Goal: Transaction & Acquisition: Purchase product/service

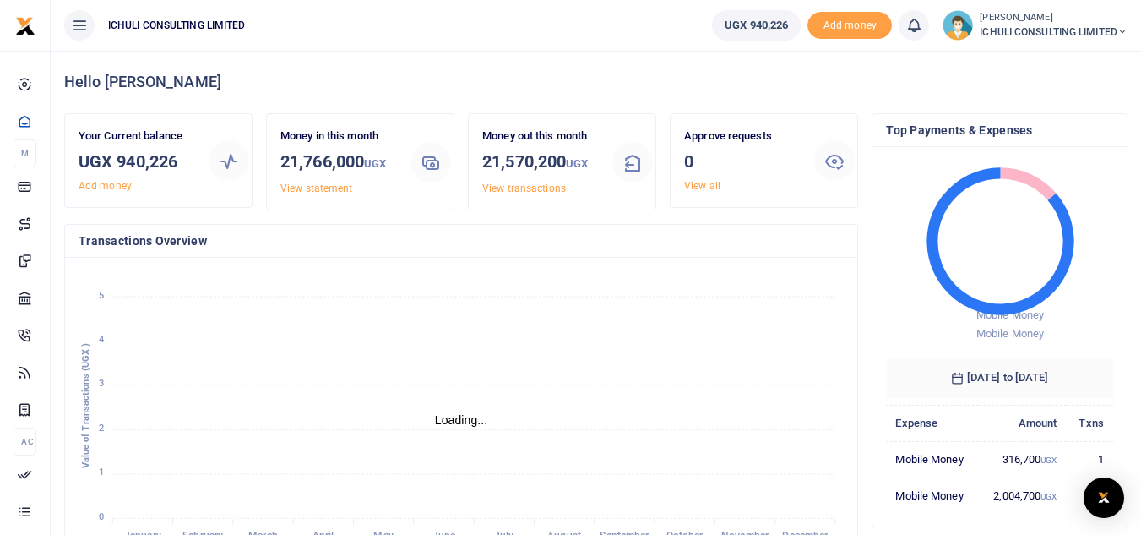
scroll to position [14, 14]
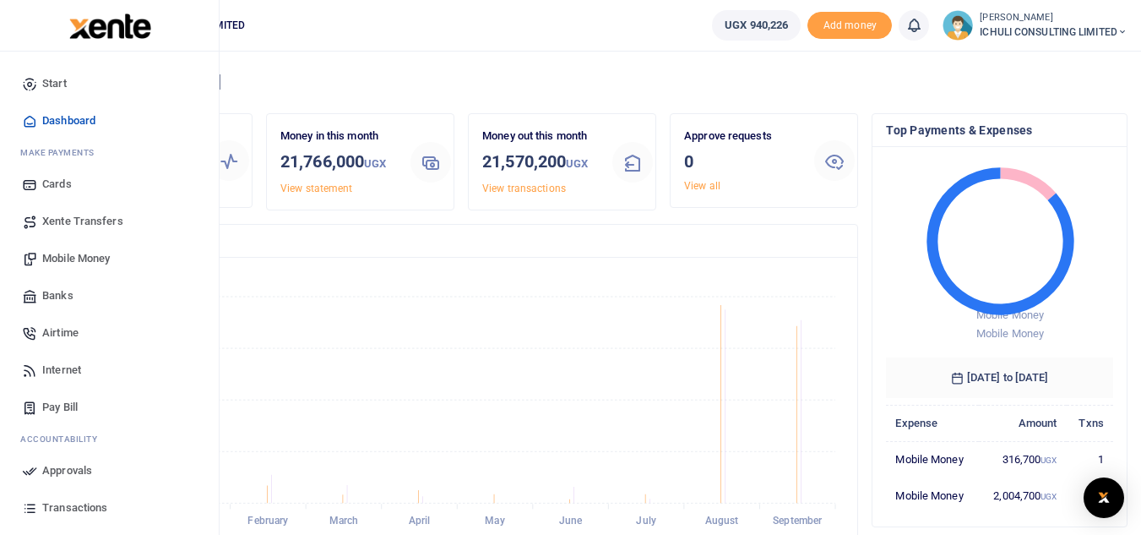
click at [85, 259] on span "Mobile Money" at bounding box center [76, 258] width 68 height 17
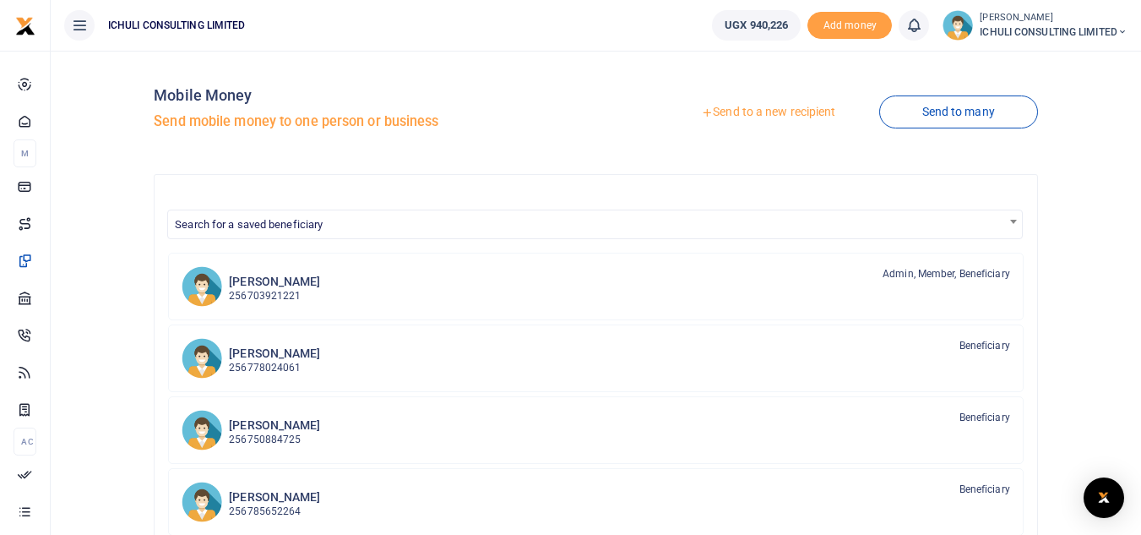
click at [730, 112] on link "Send to a new recipient" at bounding box center [768, 112] width 220 height 30
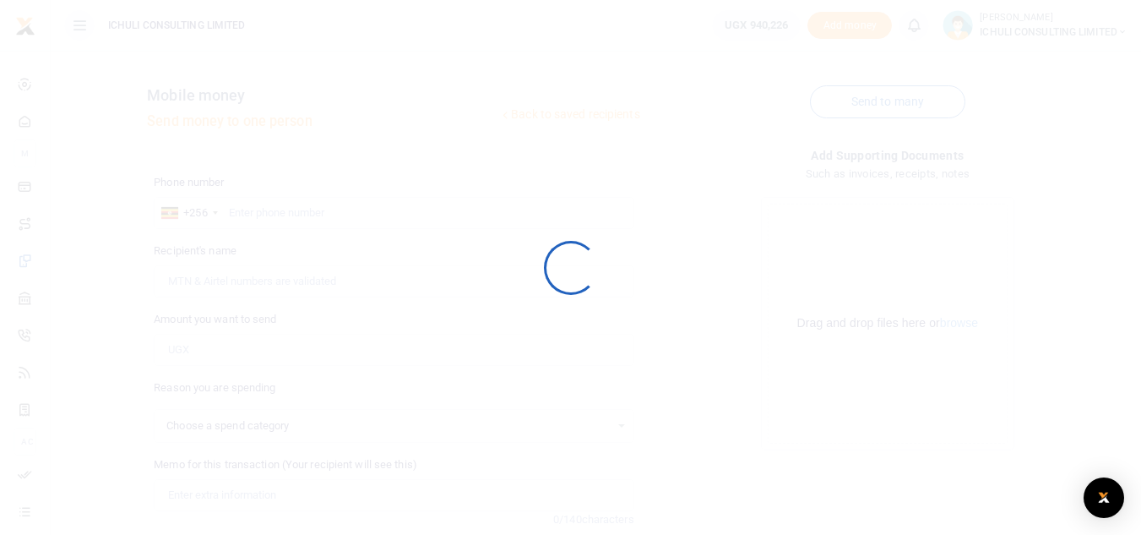
select select
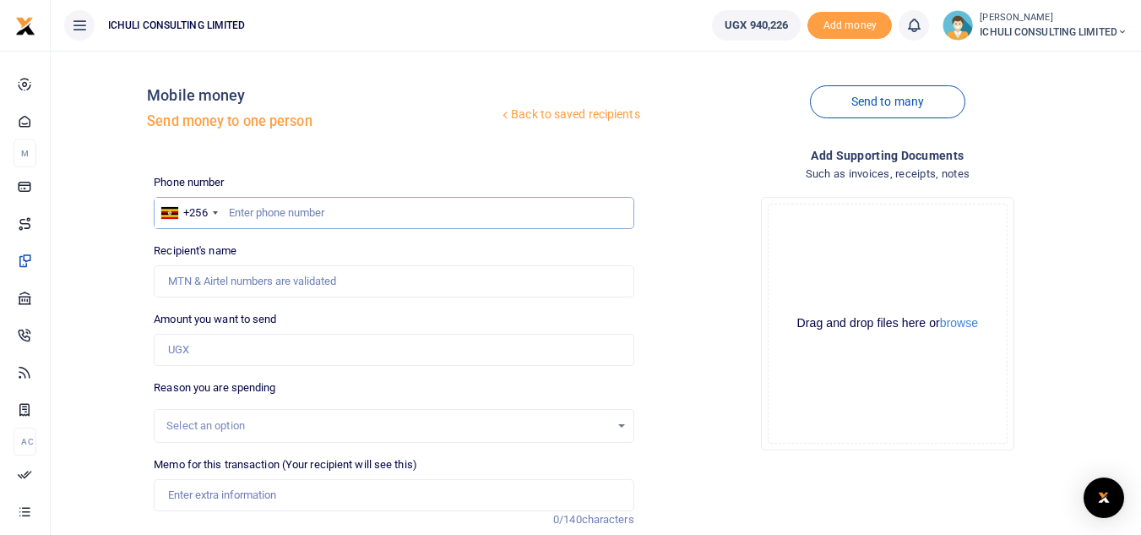
click at [280, 212] on input "text" at bounding box center [394, 213] width 480 height 32
paste input "778815742"
type input "778815742"
type input "Violet Namugosa"
type input "778815742"
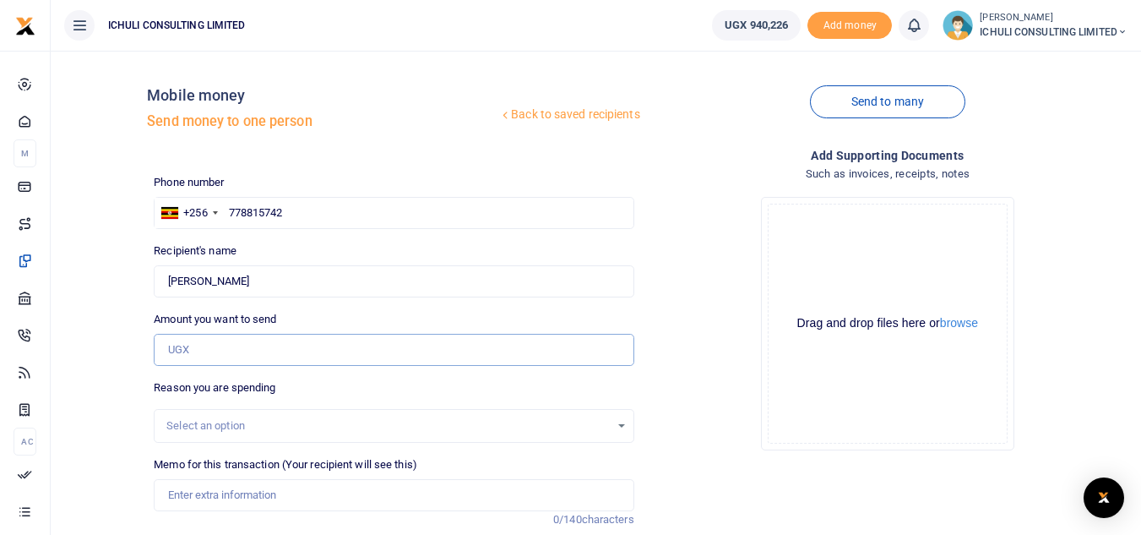
click at [242, 355] on input "Amount you want to send" at bounding box center [394, 350] width 480 height 32
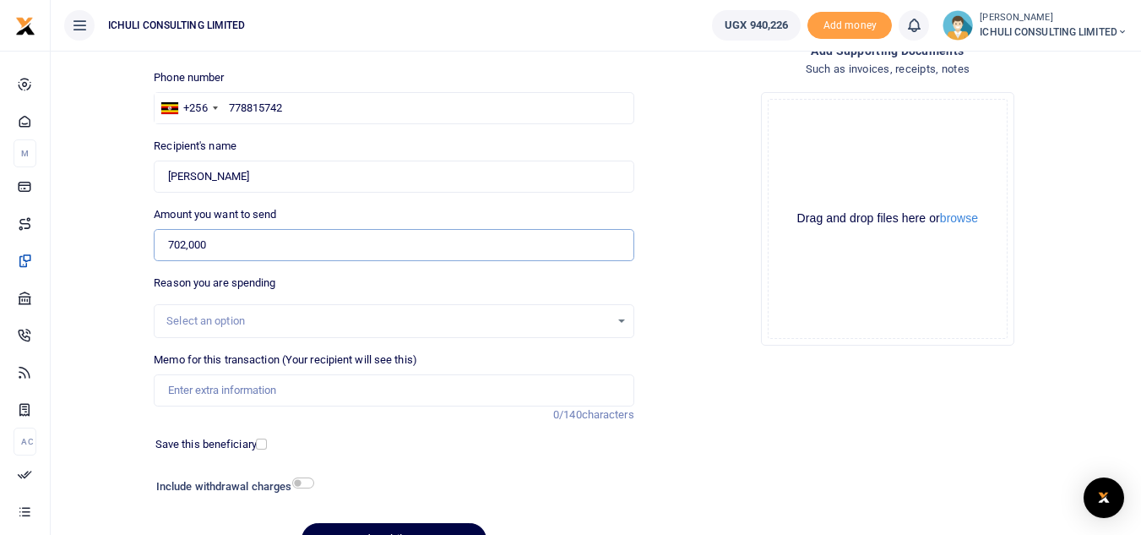
scroll to position [114, 0]
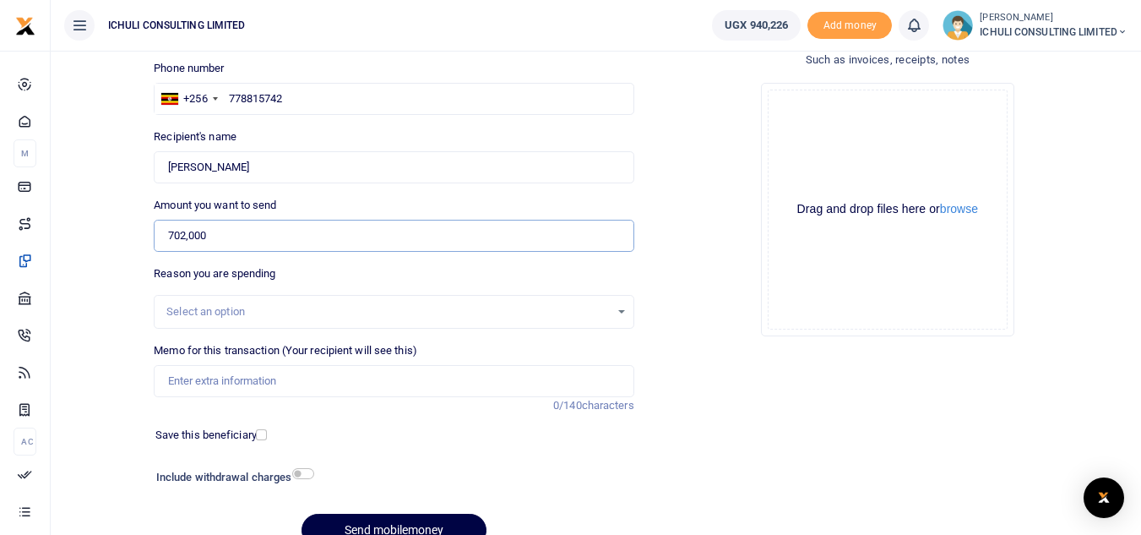
type input "702,000"
click at [277, 310] on div "Select an option" at bounding box center [387, 311] width 442 height 17
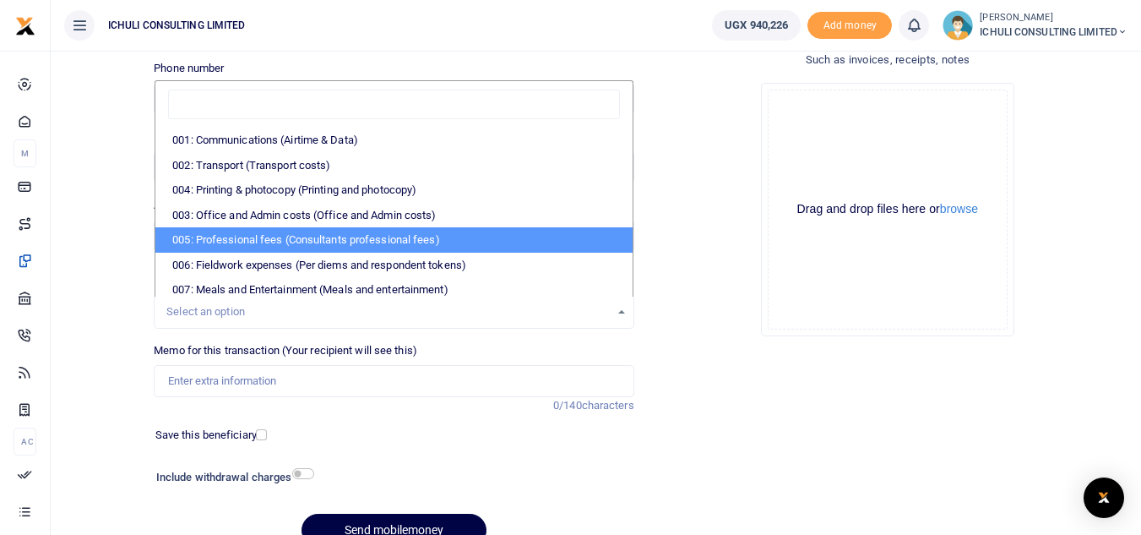
click at [273, 237] on li "005: Professional fees (Consultants professional fees)" at bounding box center [393, 239] width 476 height 25
select select "65"
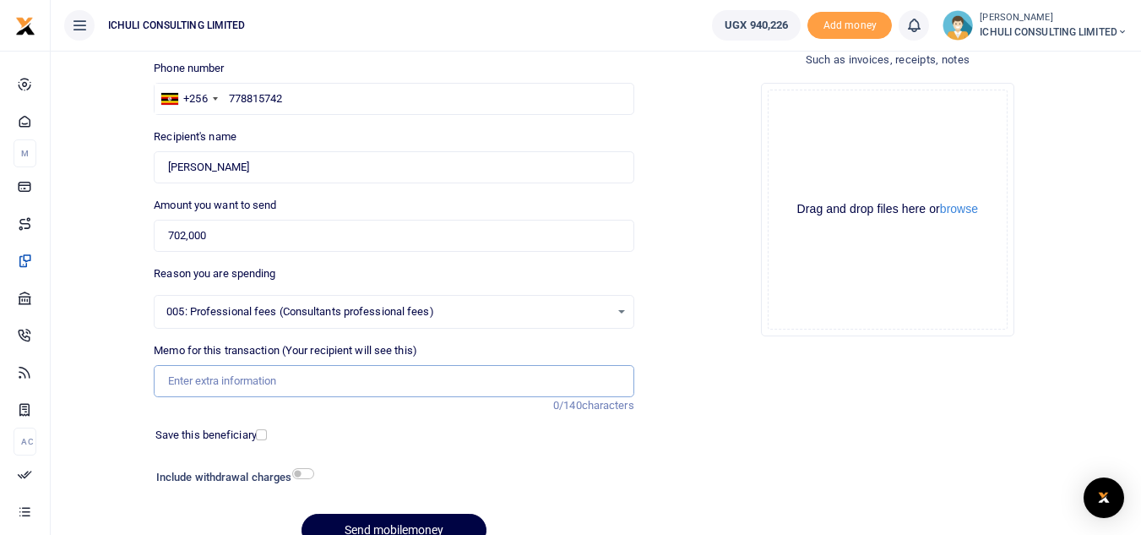
click at [225, 390] on input "Memo for this transaction (Your recipient will see this)" at bounding box center [394, 381] width 480 height 32
type input "Trenching SFLU water project"
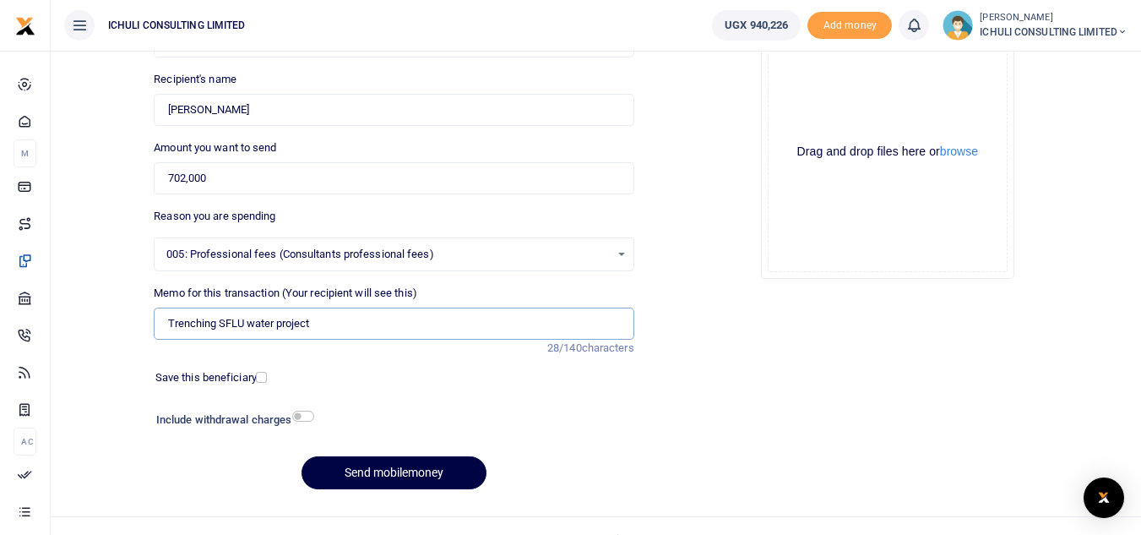
scroll to position [192, 0]
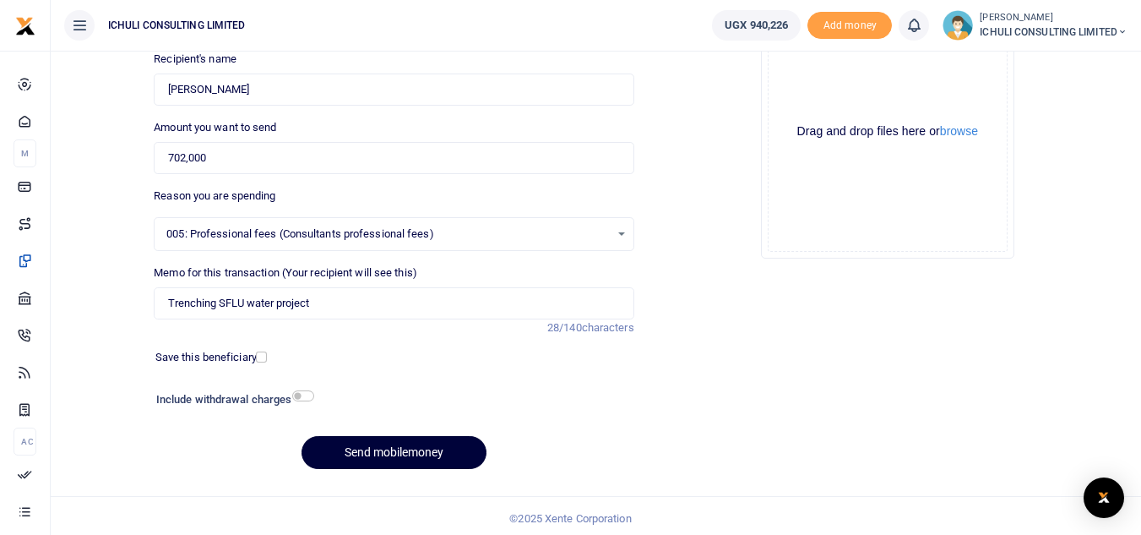
click at [406, 453] on button "Send mobilemoney" at bounding box center [393, 452] width 185 height 33
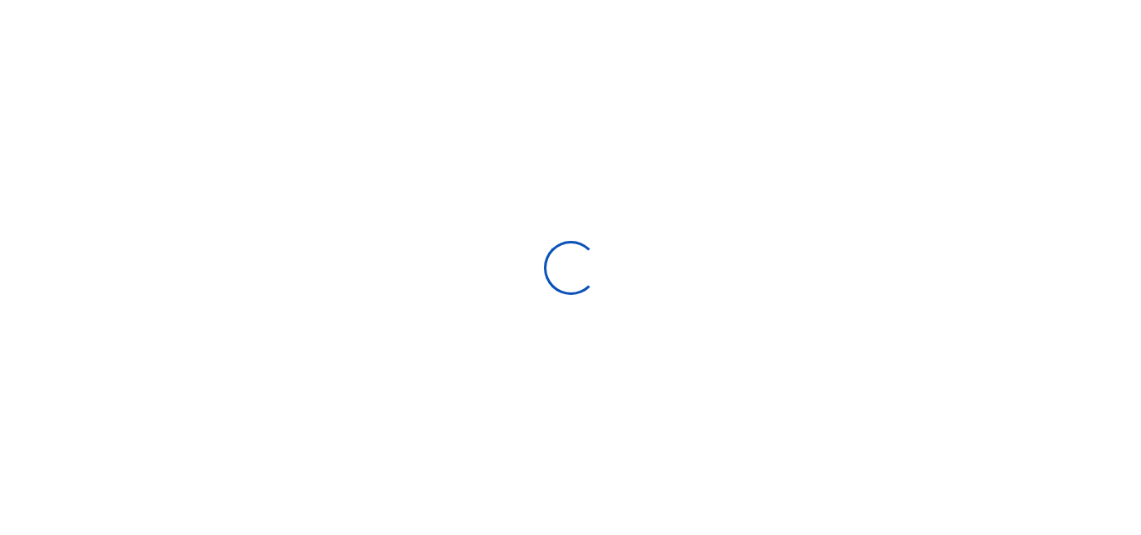
scroll to position [192, 0]
select select
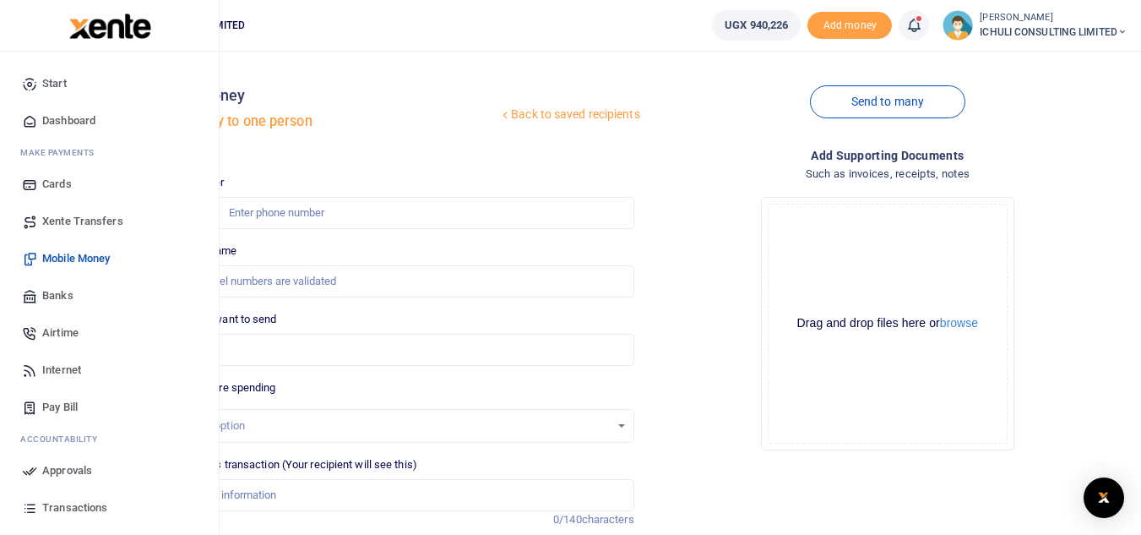
click at [54, 469] on span "Approvals" at bounding box center [67, 470] width 50 height 17
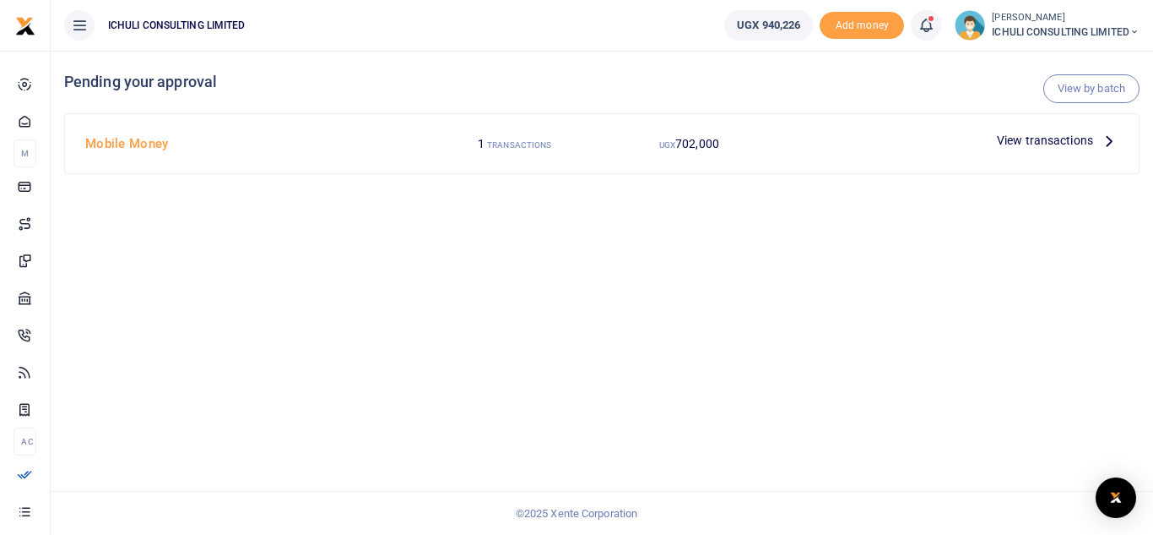
click at [1107, 140] on icon at bounding box center [1109, 140] width 19 height 19
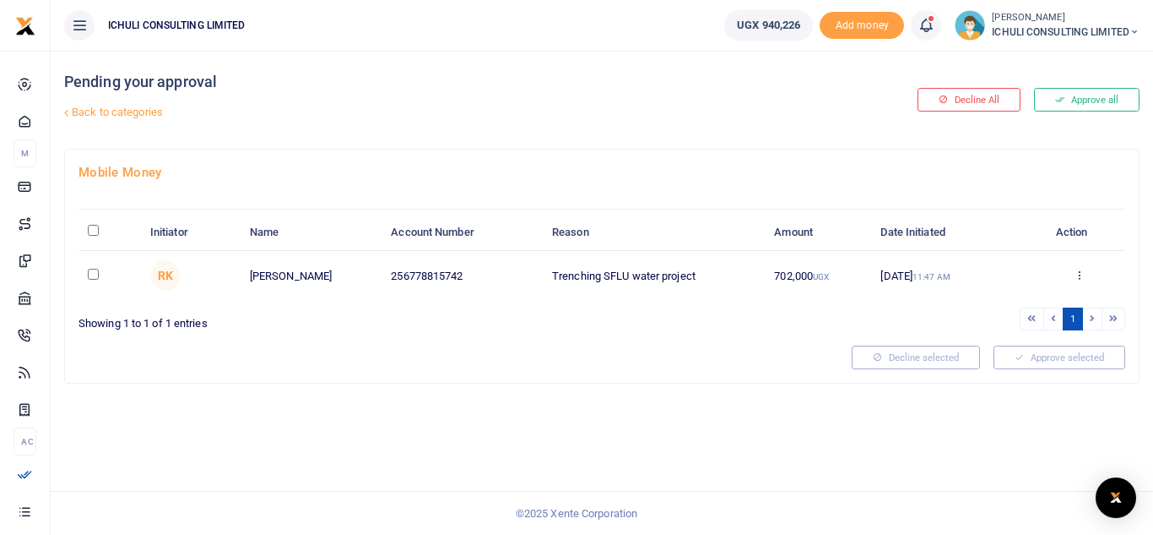
click at [94, 232] on input "\a \a : activate to sort column descending" at bounding box center [93, 230] width 11 height 11
checkbox input "true"
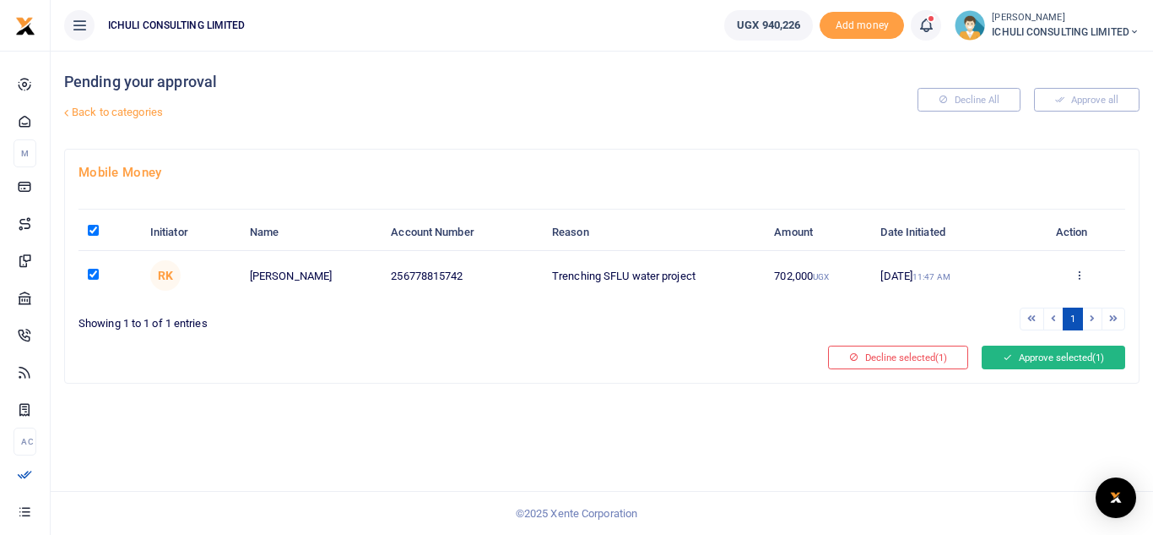
click at [1063, 356] on button "Approve selected (1)" at bounding box center [1054, 357] width 144 height 24
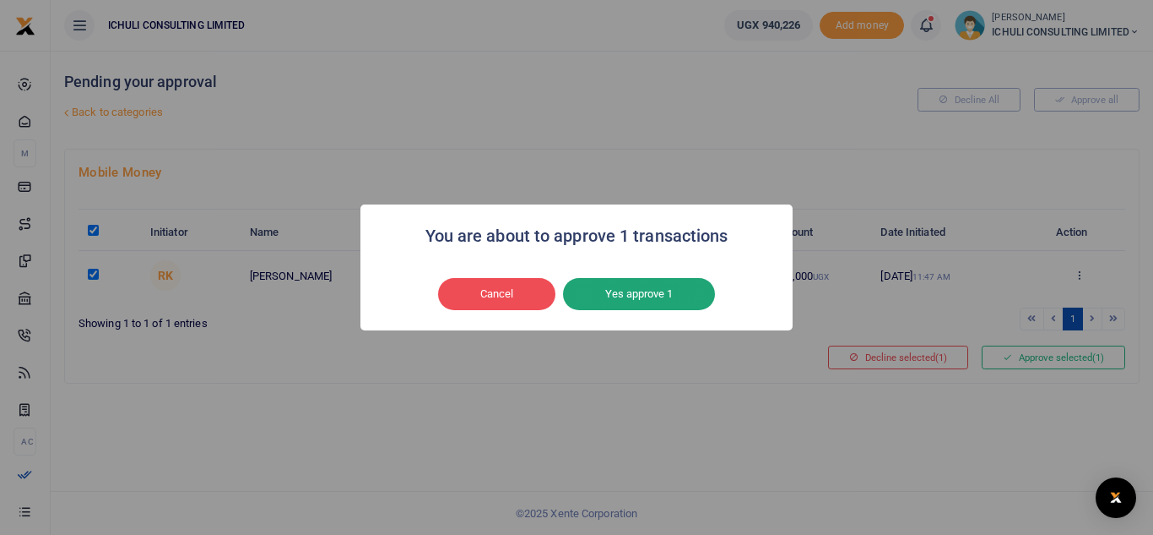
click at [652, 296] on button "Yes approve 1" at bounding box center [639, 294] width 152 height 32
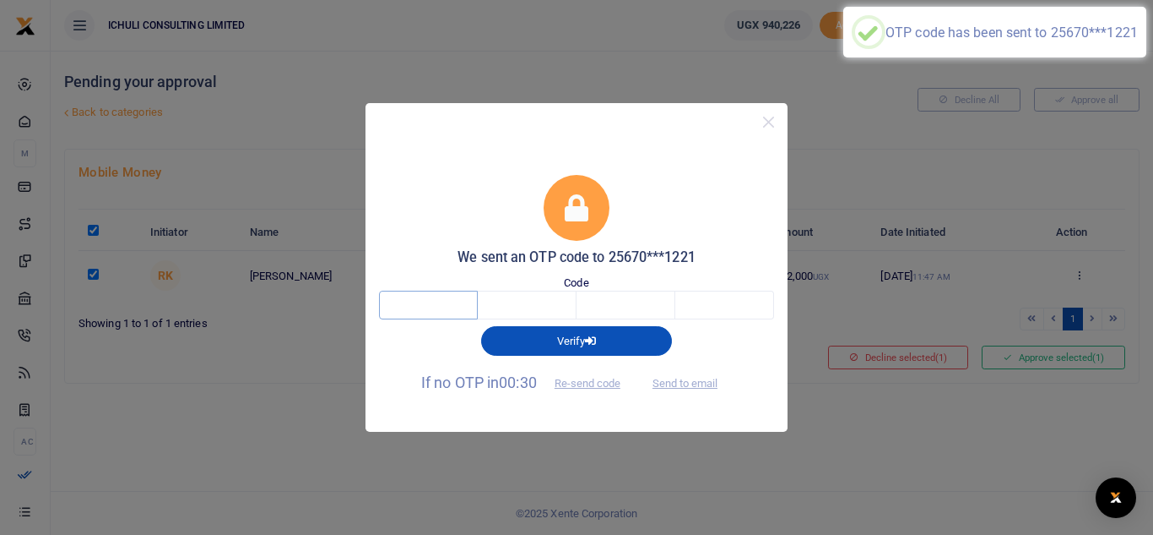
click at [446, 301] on input "text" at bounding box center [428, 304] width 99 height 29
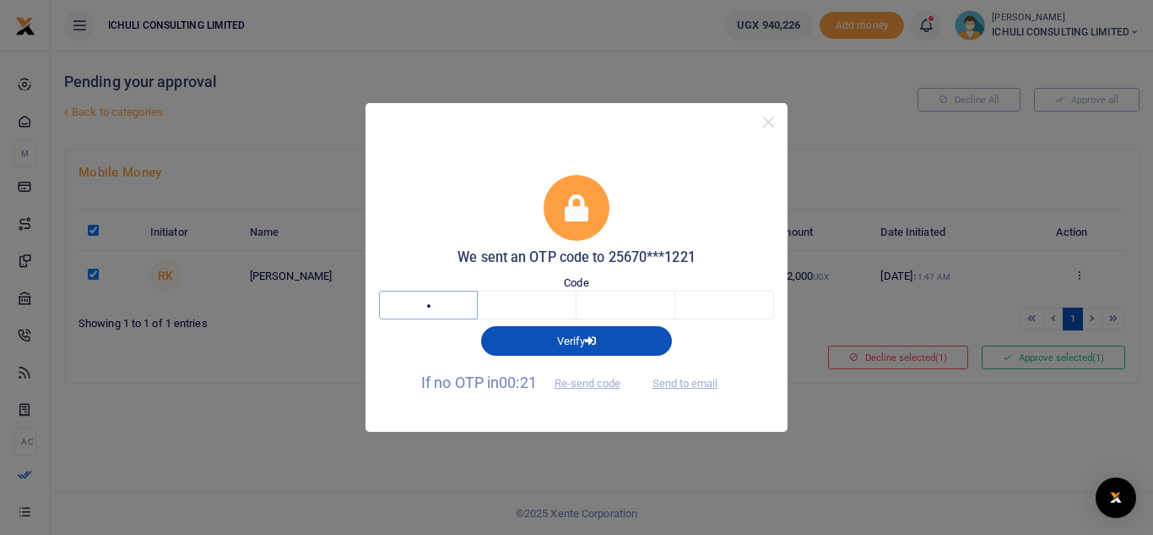
type input "3"
type input "9"
type input "6"
type input "7"
